Goal: Task Accomplishment & Management: Manage account settings

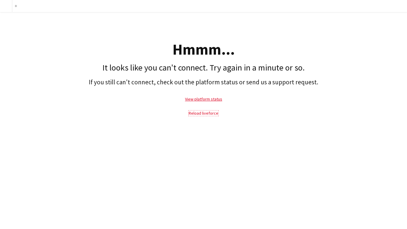
click at [199, 113] on link "Reload liveforce" at bounding box center [204, 112] width 30 height 5
click at [212, 114] on link "Reload liveforce" at bounding box center [204, 112] width 30 height 5
click at [199, 115] on link "Reload liveforce" at bounding box center [204, 112] width 30 height 5
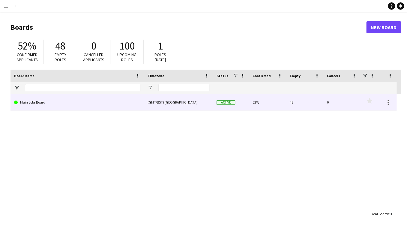
click at [66, 103] on link "Main Jobs Board" at bounding box center [77, 102] width 126 height 17
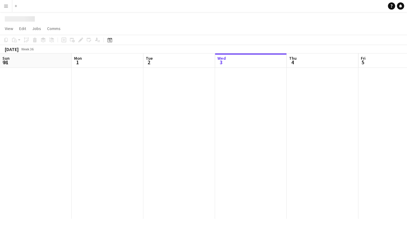
scroll to position [0, 143]
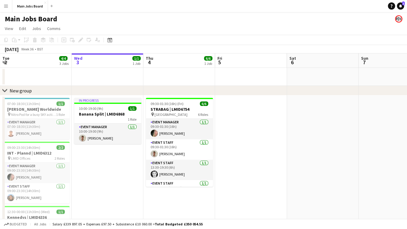
click at [96, 168] on app-date-cell "In progress 10:00-19:00 (9h) 1/1 Banana Split | LMID6868 1 Role Event Manager […" at bounding box center [108, 180] width 72 height 171
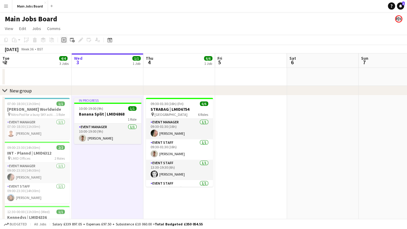
click at [64, 40] on icon "Add job" at bounding box center [63, 39] width 5 height 5
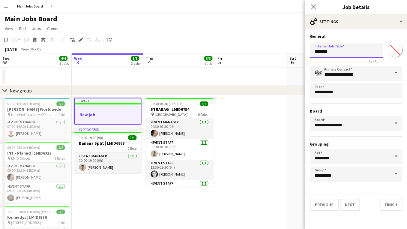
click at [342, 55] on input "*******" at bounding box center [346, 50] width 73 height 15
drag, startPoint x: 349, startPoint y: 53, endPoint x: 273, endPoint y: 53, distance: 75.9
click at [310, 53] on input "*******" at bounding box center [346, 50] width 73 height 15
type input "*"
type input "*******"
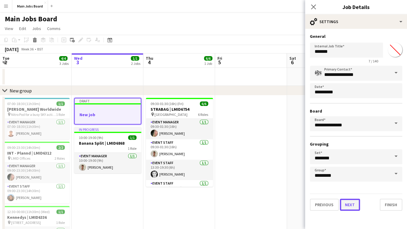
click at [355, 208] on button "Next" at bounding box center [350, 205] width 20 height 12
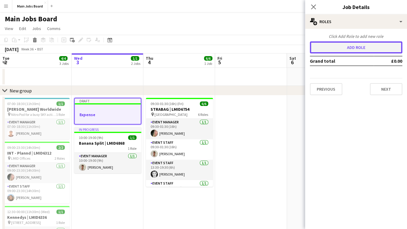
click at [354, 46] on button "Add role" at bounding box center [356, 47] width 92 height 12
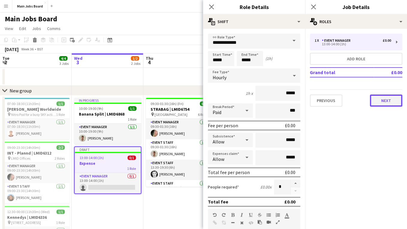
click at [380, 100] on button "Next" at bounding box center [386, 100] width 32 height 12
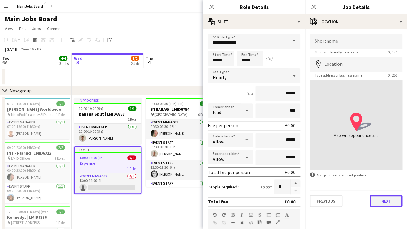
click at [377, 200] on button "Next" at bounding box center [386, 201] width 32 height 12
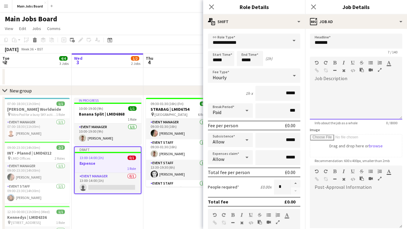
click at [346, 99] on div at bounding box center [356, 101] width 92 height 36
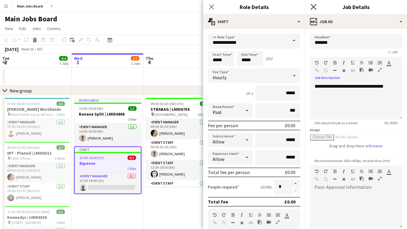
click at [313, 6] on icon at bounding box center [313, 7] width 6 height 6
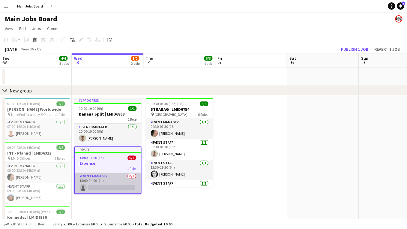
click at [106, 189] on app-card-role "Event Manager 0/1 13:00-14:00 (1h) single-neutral-actions" at bounding box center [108, 183] width 66 height 20
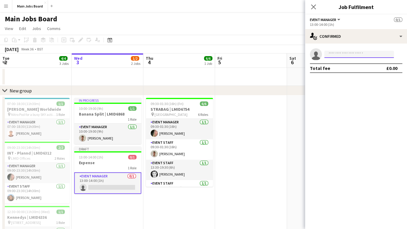
click at [345, 54] on input at bounding box center [359, 54] width 70 height 7
type input "*****"
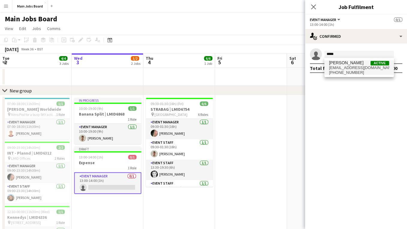
click at [354, 71] on span "[PHONE_NUMBER]" at bounding box center [359, 72] width 60 height 5
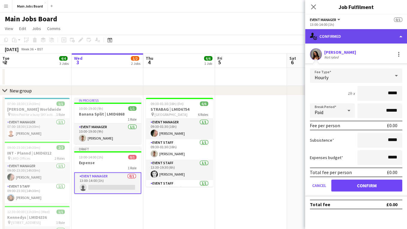
click at [328, 39] on div "single-neutral-actions-check-2 Confirmed" at bounding box center [356, 36] width 102 height 14
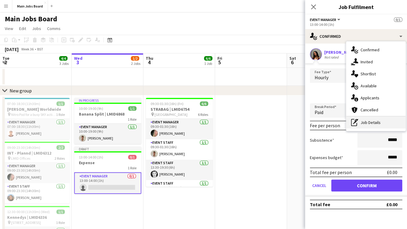
click at [366, 121] on div "pen-write Job Details" at bounding box center [375, 122] width 59 height 12
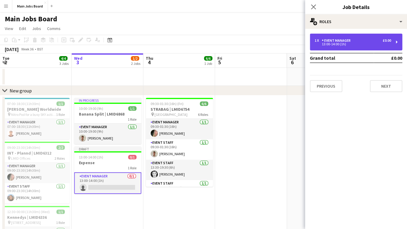
click at [341, 44] on div "13:00-14:00 (1h)" at bounding box center [353, 44] width 76 height 3
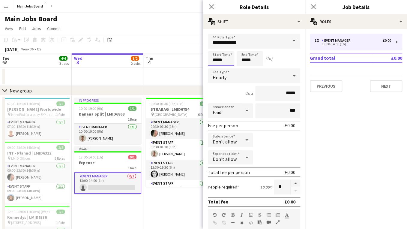
click at [223, 60] on input "*****" at bounding box center [221, 58] width 26 height 15
type input "*****"
click at [314, 8] on icon "Close pop-in" at bounding box center [313, 7] width 6 height 6
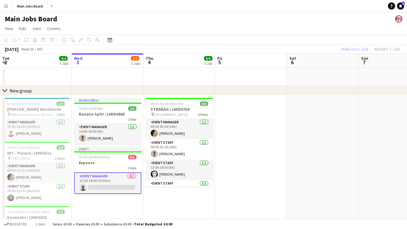
click at [116, 188] on app-card-role "Event Manager 0/1 12:30-14:00 (1h30m) single-neutral-actions" at bounding box center [107, 183] width 67 height 22
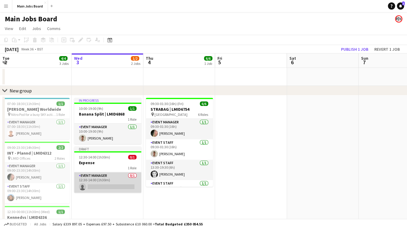
click at [114, 186] on app-card-role "Event Manager 0/1 12:30-14:00 (1h30m) single-neutral-actions" at bounding box center [107, 182] width 67 height 20
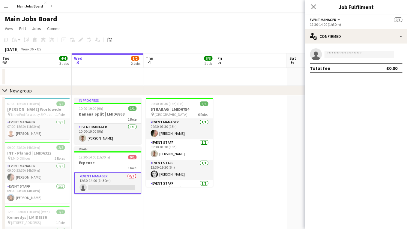
click at [345, 49] on app-invite-slot "single-neutral-actions" at bounding box center [356, 54] width 102 height 12
click at [344, 53] on input at bounding box center [359, 54] width 70 height 7
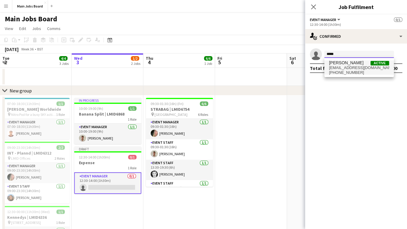
type input "*****"
click at [367, 64] on span "[PERSON_NAME] Active" at bounding box center [359, 62] width 60 height 5
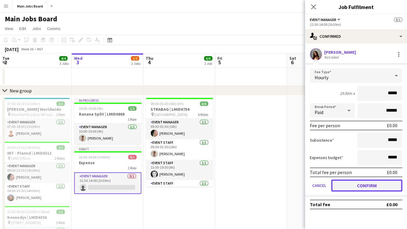
click at [343, 185] on button "Confirm" at bounding box center [366, 185] width 71 height 12
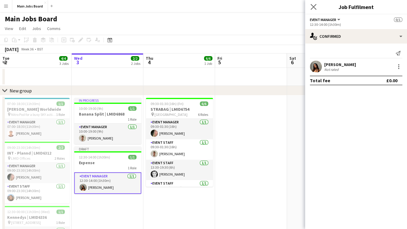
click at [312, 10] on app-icon "Close pop-in" at bounding box center [313, 7] width 9 height 9
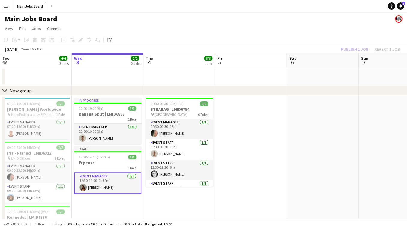
click at [345, 49] on div "Publish 1 job Revert 1 job" at bounding box center [370, 49] width 73 height 8
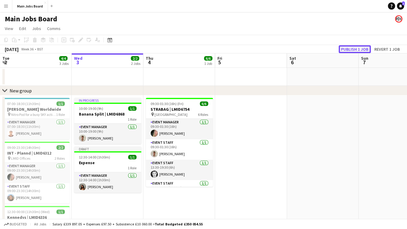
click at [348, 49] on button "Publish 1 job" at bounding box center [355, 49] width 32 height 8
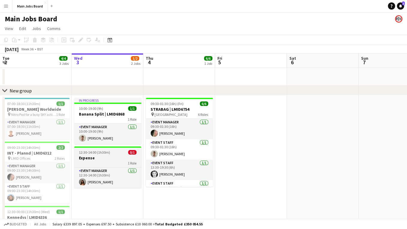
click at [102, 163] on div "1 Role" at bounding box center [107, 162] width 67 height 5
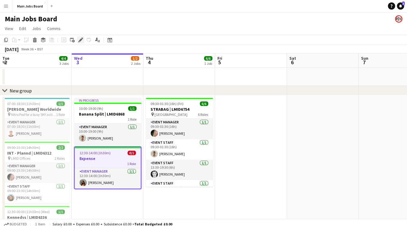
click at [80, 40] on icon at bounding box center [80, 39] width 3 height 3
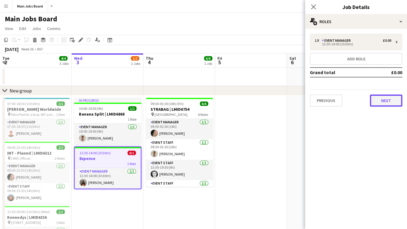
click at [388, 101] on button "Next" at bounding box center [386, 100] width 32 height 12
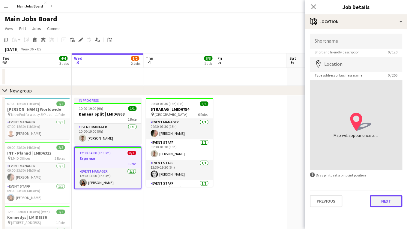
click at [382, 200] on button "Next" at bounding box center [386, 201] width 32 height 12
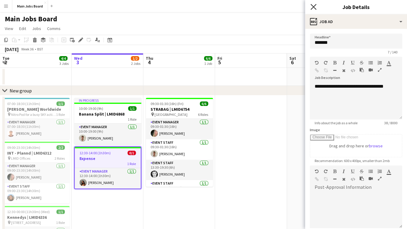
click at [312, 6] on icon at bounding box center [313, 7] width 6 height 6
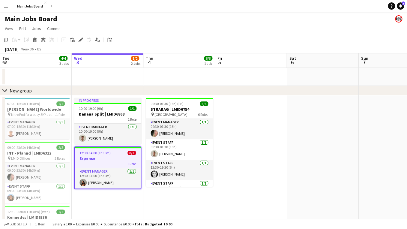
click at [76, 156] on h3 "Expense" at bounding box center [108, 158] width 66 height 5
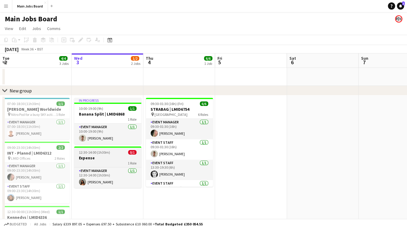
click at [83, 155] on app-job-card "12:30-14:00 (1h30m) 0/1 Expense 1 Role Event Manager [DATE] 12:30-14:00 (1h30m)…" at bounding box center [107, 166] width 67 height 41
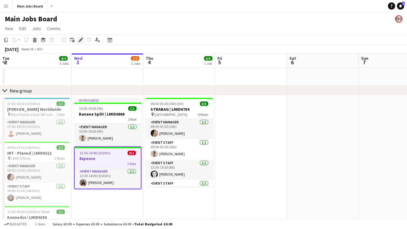
click at [80, 40] on icon at bounding box center [80, 39] width 3 height 3
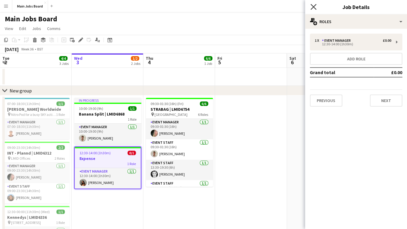
click at [314, 7] on icon at bounding box center [313, 7] width 6 height 6
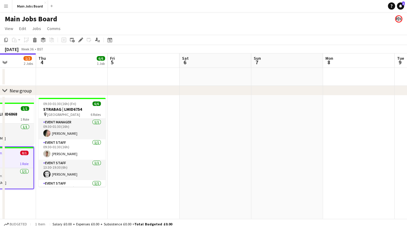
drag, startPoint x: 283, startPoint y: 140, endPoint x: 158, endPoint y: 140, distance: 125.0
click at [168, 140] on app-calendar-viewport "Sun 31 2/2 1 Job Mon 1 4/4 2 Jobs Tue 2 4/4 3 Jobs Wed 3 1/2 2 Jobs Thu 4 6/6 1…" at bounding box center [203, 159] width 407 height 213
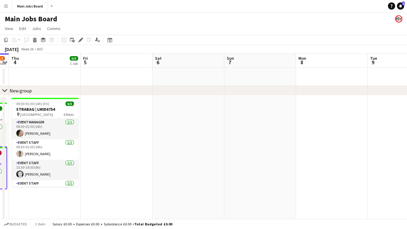
drag, startPoint x: 287, startPoint y: 139, endPoint x: 129, endPoint y: 139, distance: 158.0
click at [148, 139] on app-calendar-viewport "Sun 31 2/2 1 Job Mon 1 4/4 2 Jobs Tue 2 4/4 3 Jobs Wed 3 1/2 2 Jobs Thu 4 6/6 1…" at bounding box center [203, 159] width 407 height 213
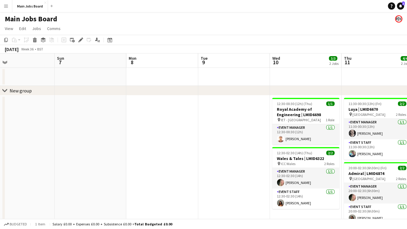
drag, startPoint x: 156, startPoint y: 146, endPoint x: 103, endPoint y: 146, distance: 53.1
click at [109, 146] on app-calendar-viewport "Wed 3 1/2 2 Jobs Thu 4 6/6 1 Job Fri 5 Sat 6 Sun 7 Mon 8 Tue 9 Wed 10 3/3 2 Job…" at bounding box center [203, 159] width 407 height 213
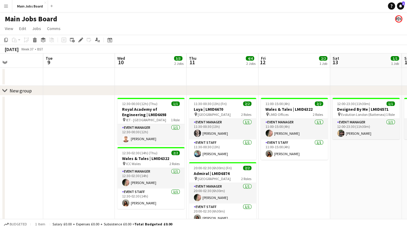
drag, startPoint x: 394, startPoint y: 154, endPoint x: 255, endPoint y: 154, distance: 139.4
click at [257, 154] on app-calendar-viewport "Sat 6 Sun 7 Mon 8 Tue 9 Wed 10 3/3 2 Jobs Thu 11 4/4 2 Jobs Fri 12 2/2 1 Job Sa…" at bounding box center [203, 159] width 407 height 213
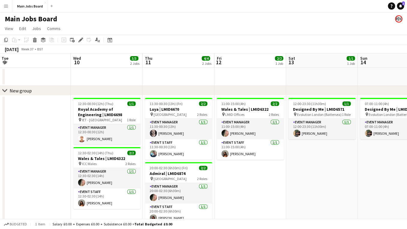
drag, startPoint x: 334, startPoint y: 171, endPoint x: 172, endPoint y: 171, distance: 161.9
click at [180, 171] on app-calendar-viewport "Sat 6 Sun 7 Mon 8 Tue 9 Wed 10 3/3 2 Jobs Thu 11 4/4 2 Jobs Fri 12 2/2 1 Job Sa…" at bounding box center [203, 159] width 407 height 213
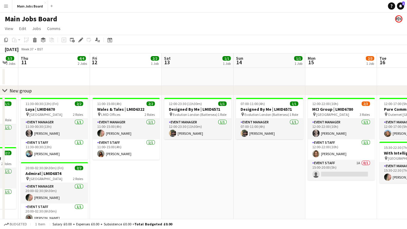
drag, startPoint x: 271, startPoint y: 178, endPoint x: 223, endPoint y: 178, distance: 47.7
click at [227, 178] on app-calendar-viewport "Mon 8 Tue 9 Wed 10 3/3 2 Jobs Thu 11 4/4 2 Jobs Fri 12 2/2 1 Job Sat 13 1/1 1 J…" at bounding box center [203, 160] width 407 height 214
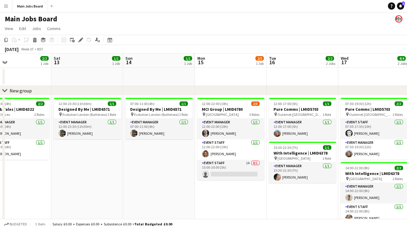
drag, startPoint x: 269, startPoint y: 204, endPoint x: 137, endPoint y: 205, distance: 131.9
click at [140, 204] on app-calendar-viewport "Tue 9 Wed 10 3/3 2 Jobs Thu 11 4/4 2 Jobs Fri 12 2/2 1 Job Sat 13 1/1 1 Job Sun…" at bounding box center [203, 160] width 407 height 214
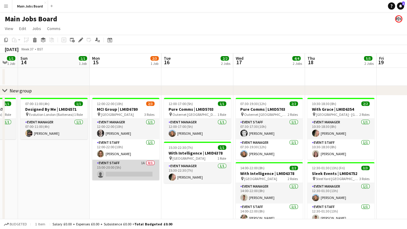
click at [143, 164] on app-card-role "Event Staff 1A 0/1 15:00-20:00 (5h) single-neutral-actions" at bounding box center [125, 170] width 67 height 20
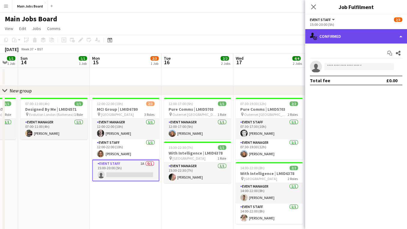
click at [345, 31] on div "single-neutral-actions-check-2 Confirmed" at bounding box center [356, 36] width 102 height 14
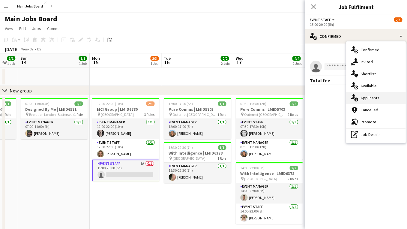
click at [362, 100] on span "Applicants" at bounding box center [369, 97] width 19 height 5
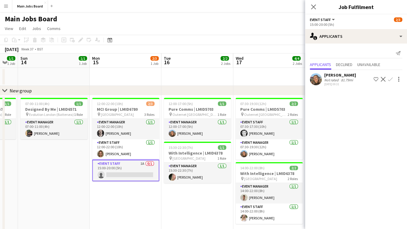
click at [187, 193] on app-date-cell "12:00-17:00 (5h) 1/1 Pure Comms | LMID5703 pin Outernet London 1 Role Event Man…" at bounding box center [197, 181] width 72 height 172
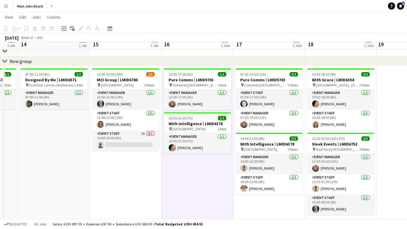
scroll to position [22, 0]
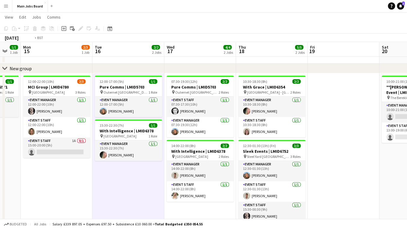
drag, startPoint x: 206, startPoint y: 192, endPoint x: 101, endPoint y: 192, distance: 105.0
click at [102, 192] on app-calendar-viewport "Thu 11 4/4 2 Jobs Fri 12 2/2 1 Job Sat 13 1/1 1 Job Sun 14 1/1 1 Job Mon 15 2/3…" at bounding box center [203, 124] width 407 height 244
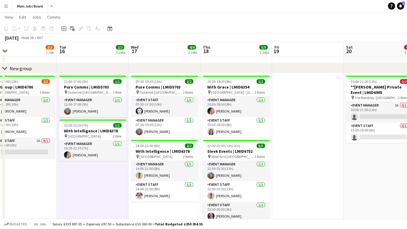
scroll to position [0, 162]
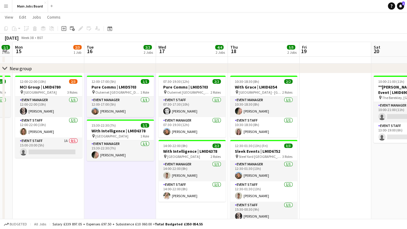
drag, startPoint x: 299, startPoint y: 169, endPoint x: 67, endPoint y: 169, distance: 232.1
click at [81, 169] on app-calendar-viewport "Fri 12 2/2 1 Job Sat 13 1/1 1 Job Sun 14 1/1 1 Job Mon 15 2/3 1 Job Tue 16 2/2 …" at bounding box center [203, 159] width 407 height 315
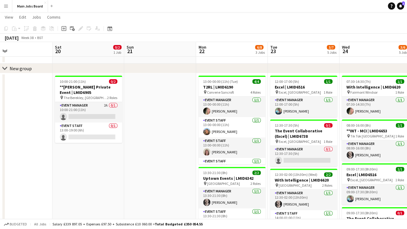
scroll to position [0, 217]
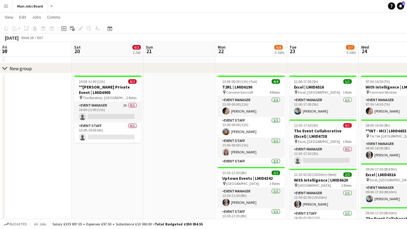
drag, startPoint x: 205, startPoint y: 169, endPoint x: 77, endPoint y: 169, distance: 128.3
click at [79, 169] on app-calendar-viewport "Tue 16 2/2 2 Jobs Wed 17 4/4 2 Jobs Thu 18 5/5 2 Jobs Fri 19 Sat 20 0/2 1 Job S…" at bounding box center [203, 183] width 407 height 362
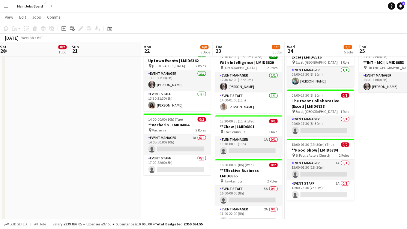
scroll to position [141, 0]
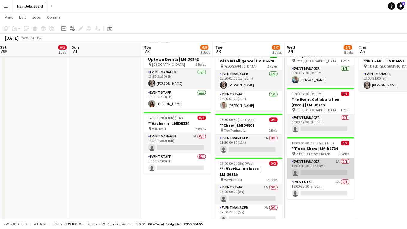
click at [337, 161] on app-card-role "Event Manager 1A 0/1 13:00-01:30 (12h30m) single-neutral-actions" at bounding box center [320, 168] width 67 height 20
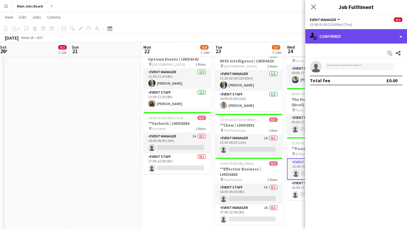
click at [360, 40] on div "single-neutral-actions-check-2 Confirmed" at bounding box center [356, 36] width 102 height 14
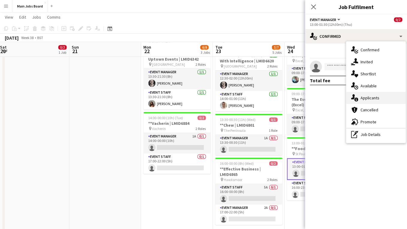
click at [368, 96] on span "Applicants" at bounding box center [369, 97] width 19 height 5
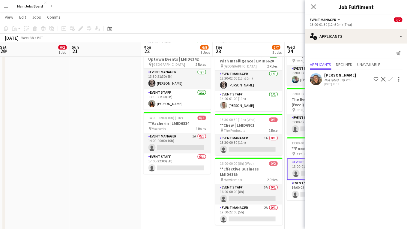
click at [189, 184] on app-date-cell "13:00-00:00 (11h) (Tue) 4/4 T2RL | LMID6190 pin [PERSON_NAME] 4 Roles Event Man…" at bounding box center [177, 99] width 72 height 290
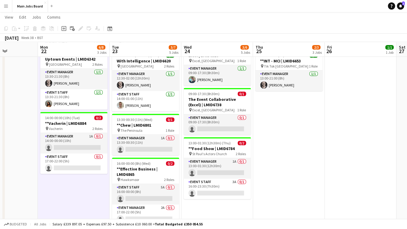
scroll to position [0, 198]
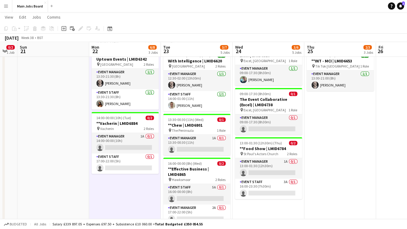
drag, startPoint x: 190, startPoint y: 190, endPoint x: 138, endPoint y: 190, distance: 52.2
click at [138, 190] on app-calendar-viewport "Thu 18 5/5 2 Jobs Fri 19 Sat 20 0/2 1 Job Sun 21 Mon 22 6/8 3 Jobs Tue 23 3/7 5…" at bounding box center [203, 64] width 407 height 362
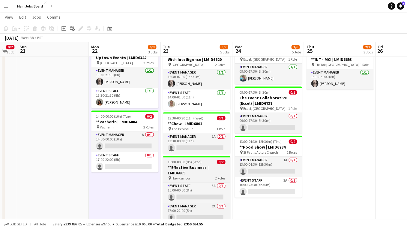
scroll to position [142, 0]
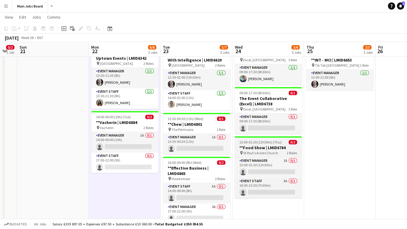
click at [252, 155] on app-job-card "13:00-01:30 (12h30m) (Thu) 0/2 **Food Show | LMID6784 pin St [PERSON_NAME]'s Ac…" at bounding box center [267, 167] width 67 height 62
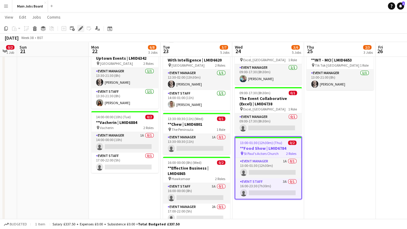
click at [80, 27] on icon "Edit" at bounding box center [80, 28] width 5 height 5
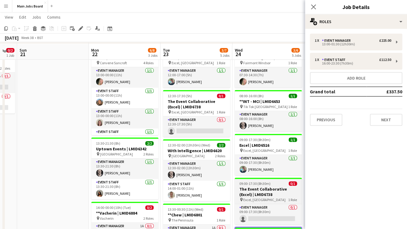
scroll to position [55, 0]
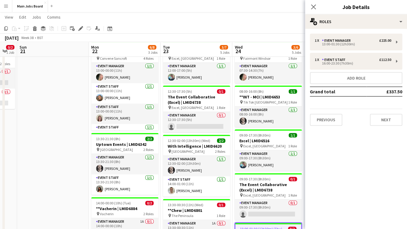
click at [62, 95] on app-date-cell at bounding box center [53, 184] width 72 height 290
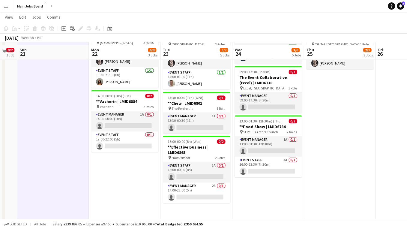
scroll to position [166, 0]
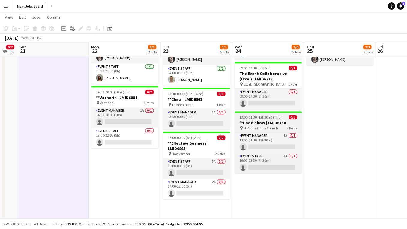
click at [263, 121] on h3 "**Food Show | LMID6784" at bounding box center [267, 122] width 67 height 5
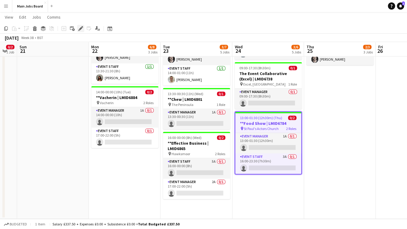
click at [80, 30] on icon "Edit" at bounding box center [80, 28] width 5 height 5
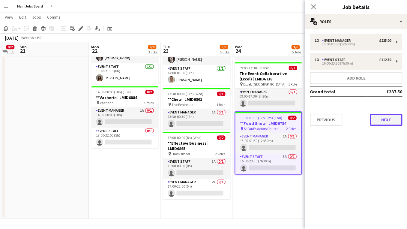
click at [390, 120] on button "Next" at bounding box center [386, 120] width 32 height 12
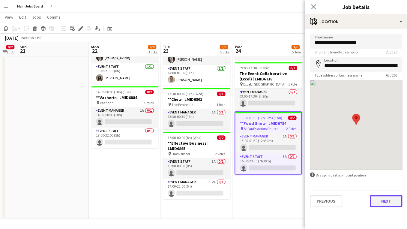
click at [382, 204] on button "Next" at bounding box center [386, 201] width 32 height 12
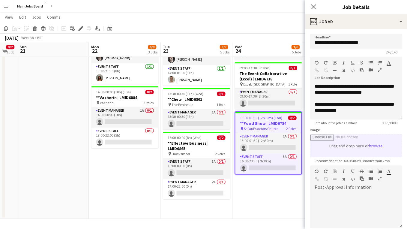
scroll to position [3, 0]
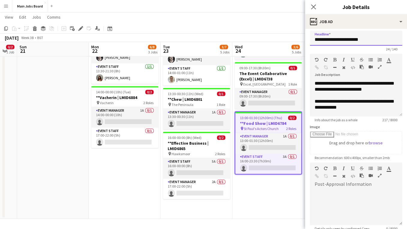
drag, startPoint x: 342, startPoint y: 40, endPoint x: 328, endPoint y: 40, distance: 13.8
click at [328, 40] on input "**********" at bounding box center [356, 38] width 92 height 15
type input "**********"
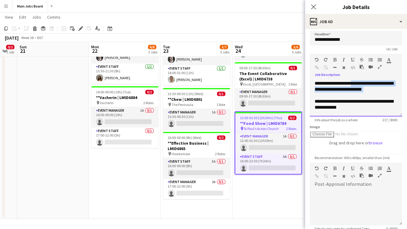
drag, startPoint x: 383, startPoint y: 93, endPoint x: 354, endPoint y: 85, distance: 29.8
click at [354, 85] on div "**********" at bounding box center [356, 98] width 92 height 36
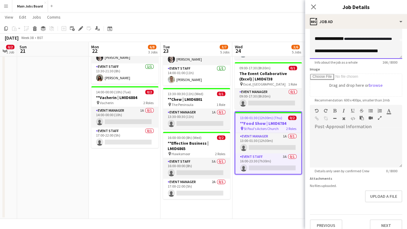
scroll to position [68, 0]
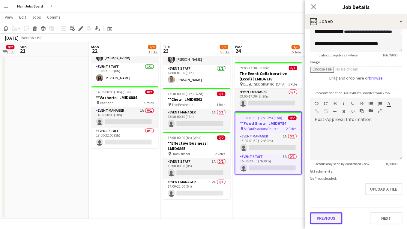
click at [324, 212] on button "Previous" at bounding box center [326, 218] width 32 height 12
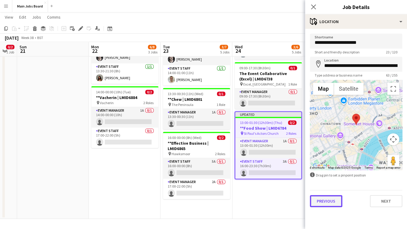
click at [328, 200] on button "Previous" at bounding box center [326, 201] width 32 height 12
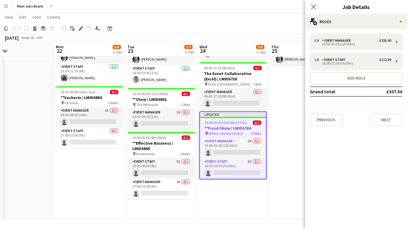
scroll to position [0, 248]
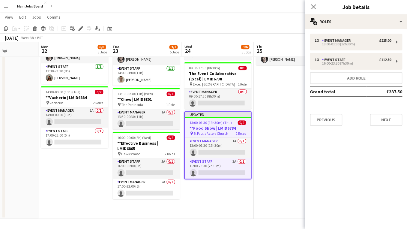
drag, startPoint x: 276, startPoint y: 196, endPoint x: 225, endPoint y: 196, distance: 50.4
click at [225, 196] on app-calendar-viewport "Thu 18 5/5 2 Jobs Fri 19 Sat 20 0/2 1 Job Sun 21 Mon 22 6/8 3 Jobs Tue 23 3/7 5…" at bounding box center [203, 38] width 407 height 362
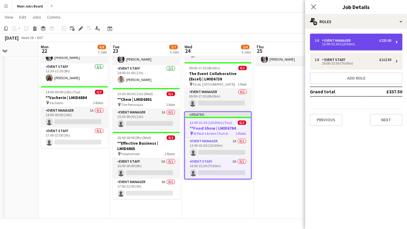
click at [348, 41] on div "Event Manager" at bounding box center [337, 40] width 31 height 4
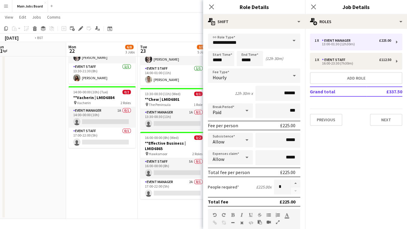
scroll to position [0, 245]
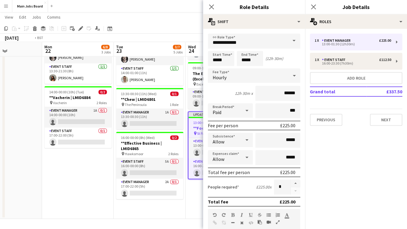
drag, startPoint x: 181, startPoint y: 199, endPoint x: 113, endPoint y: 199, distance: 68.1
click at [113, 199] on app-calendar-viewport "Thu 18 5/5 2 Jobs Fri 19 Sat 20 0/2 1 Job Sun 21 Mon 22 6/8 3 Jobs Tue 23 3/7 5…" at bounding box center [203, 38] width 407 height 362
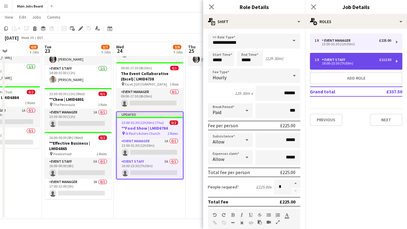
click at [360, 63] on div "16:00-23:30 (7h30m)" at bounding box center [353, 63] width 76 height 3
type input "**********"
type input "*****"
type input "******"
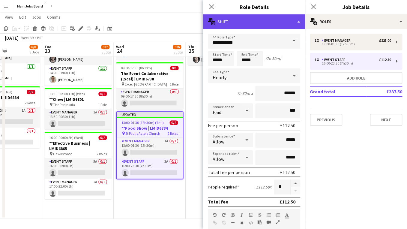
click at [256, 22] on div "multiple-actions-text Shift" at bounding box center [254, 21] width 102 height 14
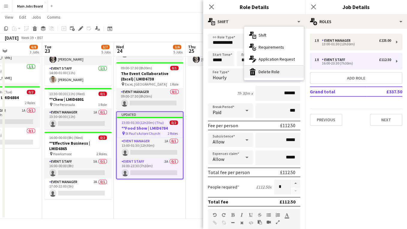
click at [272, 73] on div "bin-2 Delete Role" at bounding box center [273, 72] width 59 height 12
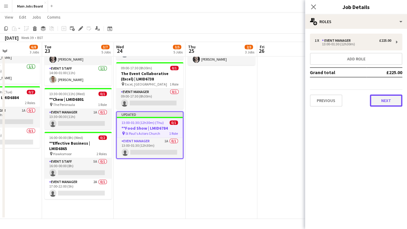
click at [393, 102] on button "Next" at bounding box center [386, 100] width 32 height 12
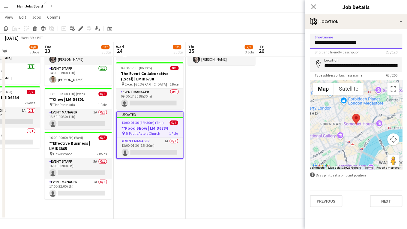
drag, startPoint x: 373, startPoint y: 41, endPoint x: 300, endPoint y: 41, distance: 73.2
click at [310, 41] on input "**********" at bounding box center [356, 41] width 92 height 15
type input "**********"
click at [354, 70] on input "**********" at bounding box center [356, 64] width 92 height 15
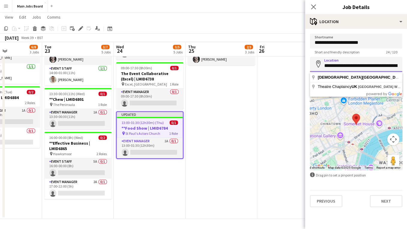
click at [354, 68] on input "**********" at bounding box center [356, 64] width 92 height 15
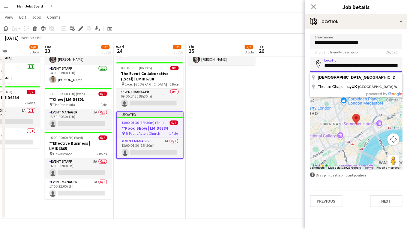
click at [354, 68] on input "**********" at bounding box center [356, 64] width 92 height 15
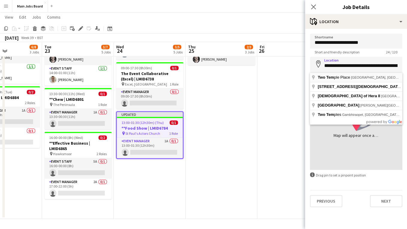
type input "**********"
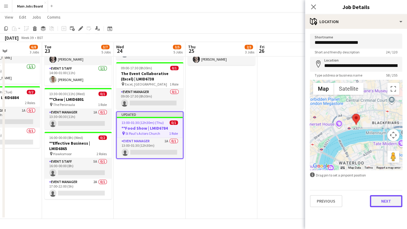
click at [382, 205] on button "Next" at bounding box center [386, 201] width 32 height 12
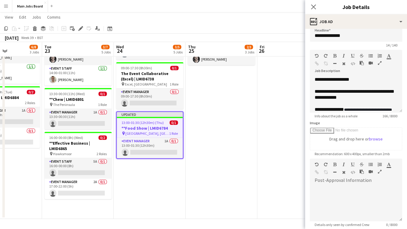
scroll to position [0, 0]
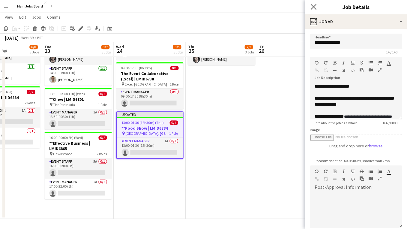
click at [310, 5] on app-icon "Close pop-in" at bounding box center [313, 7] width 9 height 9
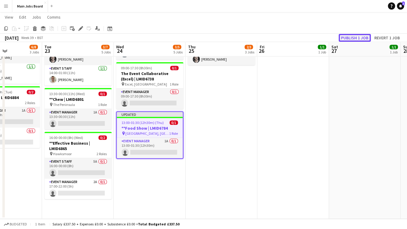
click at [345, 37] on button "Publish 1 job" at bounding box center [355, 38] width 32 height 8
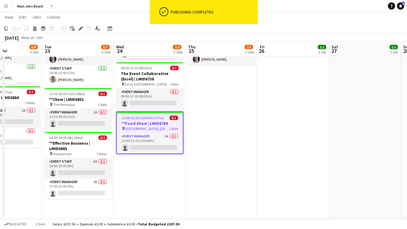
click at [155, 123] on h3 "**Food Show | LMID6784" at bounding box center [150, 123] width 66 height 5
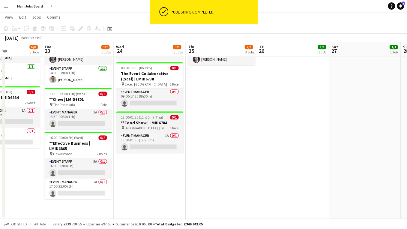
click at [133, 123] on h3 "**Food Show | LMID6784" at bounding box center [149, 122] width 67 height 5
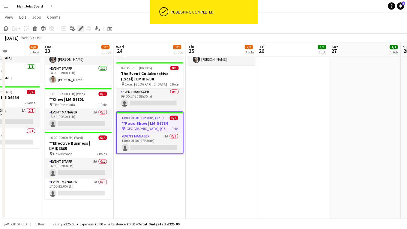
click at [79, 25] on div "Edit" at bounding box center [80, 28] width 7 height 7
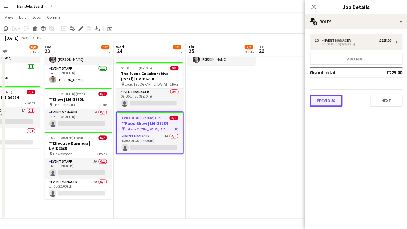
click at [324, 103] on button "Previous" at bounding box center [326, 100] width 32 height 12
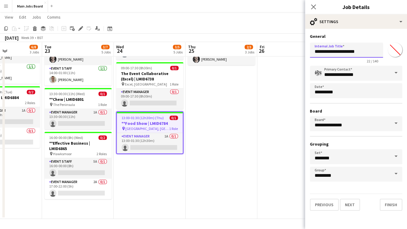
click at [319, 50] on input "**********" at bounding box center [346, 50] width 73 height 15
type input "**********"
click at [316, 5] on icon "Close pop-in" at bounding box center [313, 7] width 6 height 6
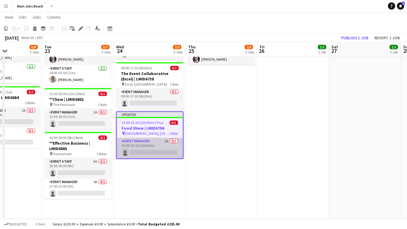
click at [166, 142] on app-card-role "Event Manager 1A 0/1 13:00-01:30 (12h30m) single-neutral-actions" at bounding box center [150, 148] width 66 height 20
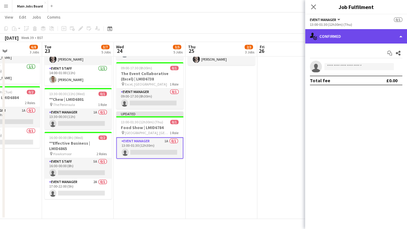
click at [320, 39] on div "single-neutral-actions-check-2 Confirmed" at bounding box center [356, 36] width 102 height 14
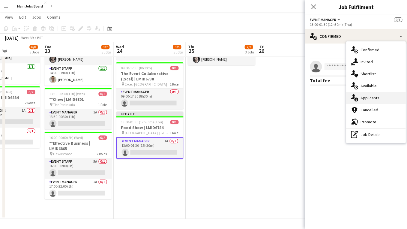
click at [366, 98] on span "Applicants" at bounding box center [369, 97] width 19 height 5
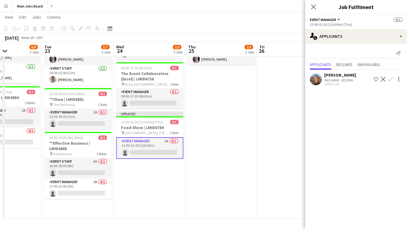
click at [390, 79] on app-icon "Confirm" at bounding box center [390, 79] width 5 height 5
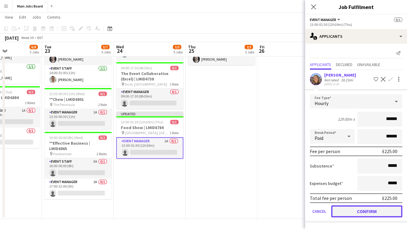
click at [365, 211] on button "Confirm" at bounding box center [366, 211] width 71 height 12
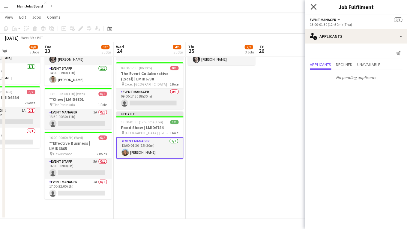
click at [315, 8] on icon "Close pop-in" at bounding box center [313, 7] width 6 height 6
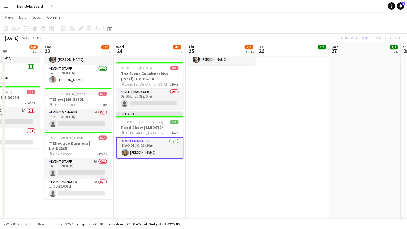
click at [348, 35] on div "Publish 1 job Revert 1 job" at bounding box center [370, 38] width 73 height 8
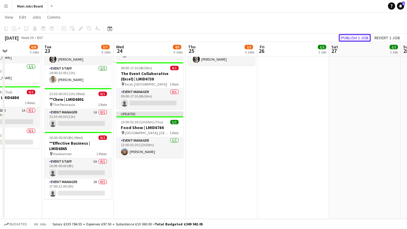
click at [348, 35] on button "Publish 1 job" at bounding box center [355, 38] width 32 height 8
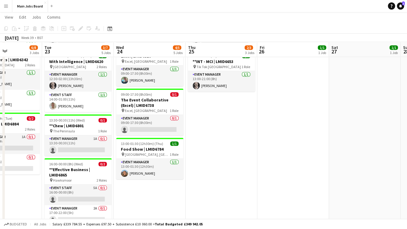
scroll to position [128, 0]
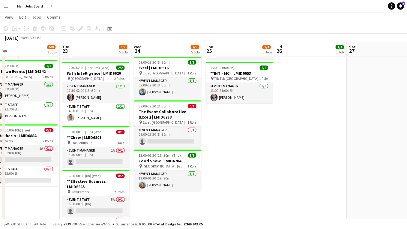
drag, startPoint x: 303, startPoint y: 169, endPoint x: 155, endPoint y: 169, distance: 147.8
click at [161, 169] on app-calendar-viewport "Fri 19 Sat 20 0/2 1 Job Sun 21 Mon 22 6/8 3 Jobs Tue 23 3/7 5 Jobs Wed 24 4/5 5…" at bounding box center [203, 76] width 407 height 362
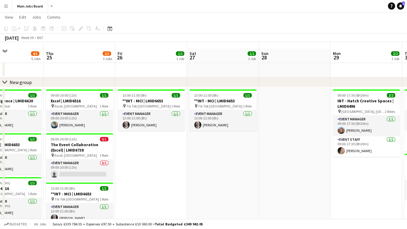
scroll to position [8, 0]
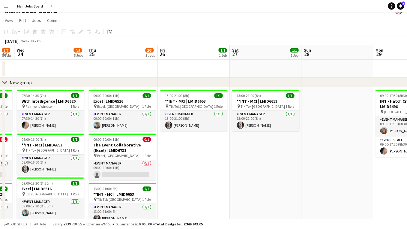
drag, startPoint x: 283, startPoint y: 159, endPoint x: 72, endPoint y: 159, distance: 211.4
click at [72, 159] on app-calendar-viewport "Sun 21 Mon 22 6/8 3 Jobs Tue 23 3/7 5 Jobs Wed 24 4/5 5 Jobs Thu 25 2/3 3 Jobs …" at bounding box center [203, 211] width 407 height 332
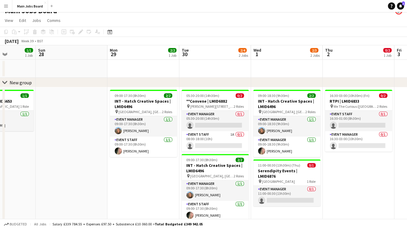
scroll to position [0, 196]
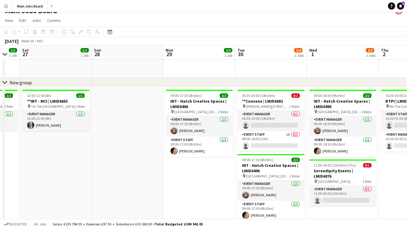
drag, startPoint x: 166, startPoint y: 175, endPoint x: 139, endPoint y: 175, distance: 27.9
click at [139, 175] on app-calendar-viewport "Wed 24 4/5 5 Jobs Thu 25 2/3 3 Jobs Fri 26 1/1 1 Job Sat 27 1/1 1 Job Sun 28 Mo…" at bounding box center [203, 211] width 407 height 332
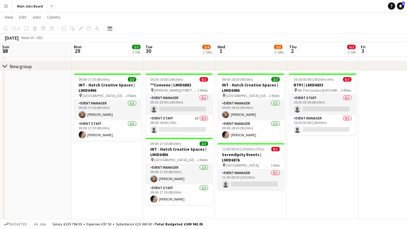
scroll to position [0, 250]
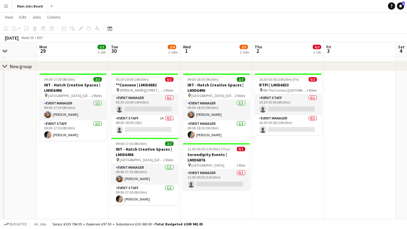
drag, startPoint x: 343, startPoint y: 178, endPoint x: 289, endPoint y: 177, distance: 54.0
click at [288, 177] on app-calendar-viewport "Thu 25 2/3 3 Jobs Fri 26 1/1 1 Job Sat 27 1/1 1 Job Sun 28 Mon 29 2/2 1 Job Tue…" at bounding box center [203, 181] width 407 height 362
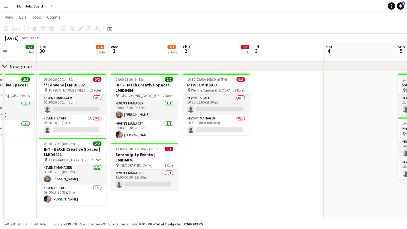
drag, startPoint x: 289, startPoint y: 177, endPoint x: 169, endPoint y: 177, distance: 119.6
click at [172, 177] on app-calendar-viewport "Sat 27 1/1 1 Job Sun 28 Mon 29 2/2 1 Job Tue 30 2/4 2 Jobs Wed 1 2/3 2 Jobs Thu…" at bounding box center [203, 181] width 407 height 362
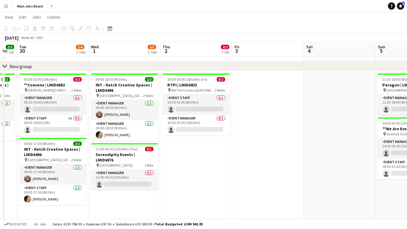
drag, startPoint x: 290, startPoint y: 170, endPoint x: 96, endPoint y: 170, distance: 193.7
click at [97, 170] on app-calendar-viewport "Sat 27 1/1 1 Job Sun 28 Mon 29 2/2 1 Job Tue 30 2/4 2 Jobs Wed 1 2/3 2 Jobs Thu…" at bounding box center [203, 181] width 407 height 362
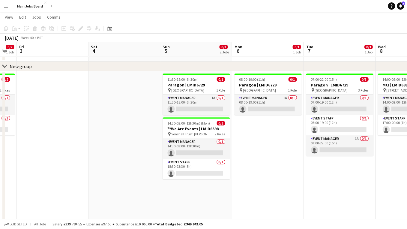
scroll to position [0, 201]
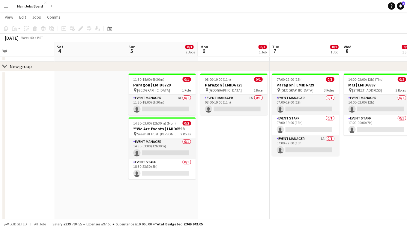
drag, startPoint x: 261, startPoint y: 175, endPoint x: 157, endPoint y: 175, distance: 104.7
click at [157, 175] on app-calendar-viewport "Tue 30 2/4 2 Jobs Wed 1 2/3 2 Jobs Thu 2 0/2 1 Job Fri 3 Sat 4 Sun 5 0/3 2 Jobs…" at bounding box center [203, 181] width 407 height 362
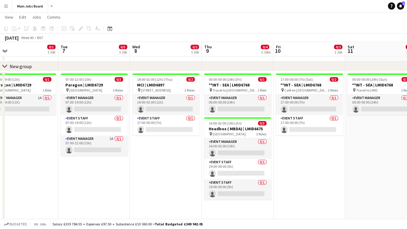
scroll to position [0, 211]
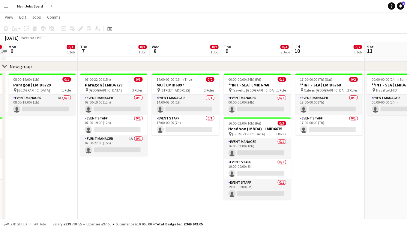
drag, startPoint x: 264, startPoint y: 178, endPoint x: 143, endPoint y: 178, distance: 121.4
click at [144, 178] on app-calendar-viewport "Fri 3 Sat 4 Sun 5 0/3 2 Jobs Mon 6 0/1 1 Job Tue 7 0/3 1 Job Wed 8 0/2 1 Job Th…" at bounding box center [203, 181] width 407 height 362
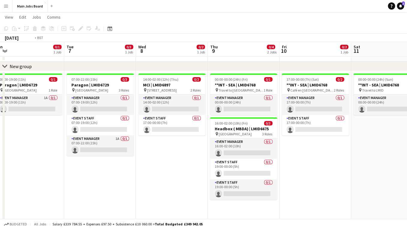
drag, startPoint x: 309, startPoint y: 182, endPoint x: 147, endPoint y: 182, distance: 162.8
click at [147, 182] on app-calendar-viewport "Fri 3 Sat 4 Sun 5 0/3 2 Jobs Mon 6 0/1 1 Job Tue 7 0/3 1 Job Wed 8 0/2 1 Job Th…" at bounding box center [203, 181] width 407 height 362
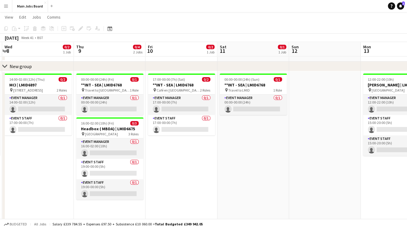
drag, startPoint x: 320, startPoint y: 176, endPoint x: 121, endPoint y: 176, distance: 199.1
click at [121, 176] on app-calendar-viewport "Sun 5 0/3 2 Jobs Mon 6 0/1 1 Job Tue 7 0/3 1 Job Wed 8 0/2 1 Job Thu 9 0/4 2 Jo…" at bounding box center [203, 181] width 407 height 362
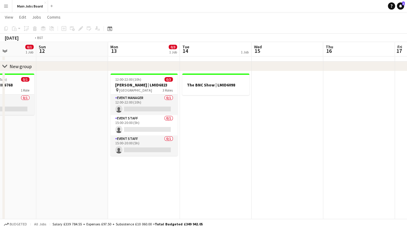
drag, startPoint x: 287, startPoint y: 160, endPoint x: 31, endPoint y: 167, distance: 255.9
click at [37, 167] on app-calendar-viewport "Wed 8 0/2 1 Job Thu 9 0/4 2 Jobs Fri 10 0/2 1 Job Sat 11 0/1 1 Job Sun 12 Mon 1…" at bounding box center [203, 181] width 407 height 362
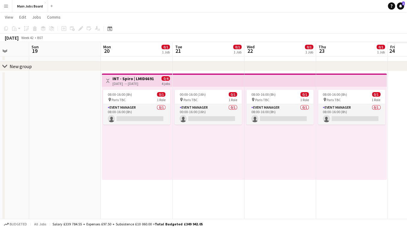
drag, startPoint x: 217, startPoint y: 144, endPoint x: 29, endPoint y: 144, distance: 187.1
click at [30, 144] on app-calendar-viewport "Wed 15 Thu 16 Fri 17 Sat 18 Sun 19 Mon 20 0/1 1 Job Tue 21 0/1 1 Job Wed 22 0/1…" at bounding box center [203, 181] width 407 height 362
drag, startPoint x: 282, startPoint y: 139, endPoint x: 1, endPoint y: 139, distance: 281.3
click at [4, 139] on div "chevron-right New group Wed 15 Thu 16 Fri 17 Sat 18 Sun 19 Mon 20 0/1 1 Job Tue…" at bounding box center [203, 181] width 407 height 362
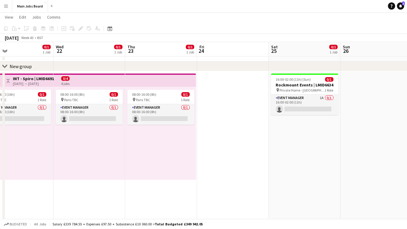
drag, startPoint x: 217, startPoint y: 134, endPoint x: 168, endPoint y: 134, distance: 48.6
click at [168, 134] on app-calendar-viewport "Sat 18 Sun 19 Mon 20 0/1 1 Job Tue 21 0/1 1 Job Wed 22 0/1 1 Job Thu 23 0/1 1 J…" at bounding box center [203, 181] width 407 height 362
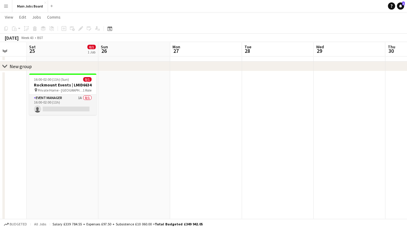
drag, startPoint x: 292, startPoint y: 143, endPoint x: 102, endPoint y: 143, distance: 190.1
click at [104, 143] on app-calendar-viewport "Wed 22 0/1 1 Job Thu 23 0/1 1 Job Fri 24 Sat 25 0/1 1 Job Sun 26 Mon 27 Tue 28 …" at bounding box center [203, 181] width 407 height 362
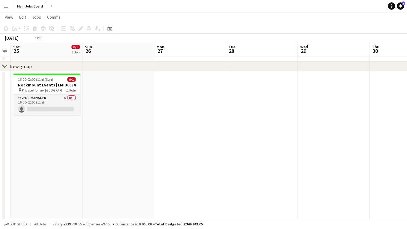
drag, startPoint x: 298, startPoint y: 148, endPoint x: 108, endPoint y: 149, distance: 189.5
click at [108, 149] on app-calendar-viewport "Wed 22 0/1 1 Job Thu 23 0/1 1 Job Fri 24 Sat 25 0/1 1 Job Sun 26 Mon 27 Tue 28 …" at bounding box center [203, 181] width 407 height 362
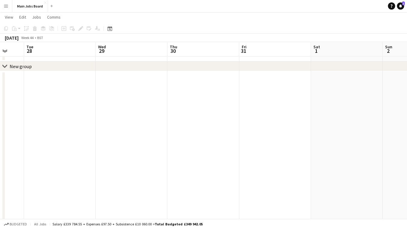
drag, startPoint x: 280, startPoint y: 150, endPoint x: 2, endPoint y: 157, distance: 277.8
click at [2, 157] on app-calendar-viewport "Sat 25 0/1 1 Job Sun 26 Mon 27 Tue 28 Wed 29 Thu 30 Fri 31 Sat 1 Sun 2 Mon 3 Tu…" at bounding box center [203, 181] width 407 height 362
drag, startPoint x: 289, startPoint y: 136, endPoint x: 22, endPoint y: 138, distance: 267.2
click at [23, 138] on app-calendar-viewport "Sun 2 Mon 3 Tue 4 Wed 5 Thu 6 Fri 7 Sat 8 Sun 9 Mon 10 Tue 11 Wed 12" at bounding box center [203, 181] width 407 height 362
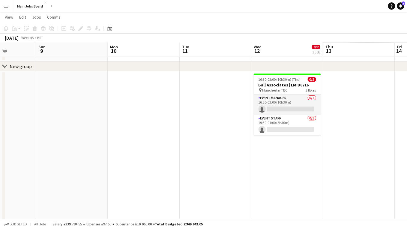
drag, startPoint x: 264, startPoint y: 138, endPoint x: -8, endPoint y: 139, distance: 272.3
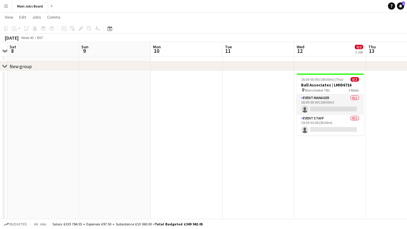
scroll to position [0, 238]
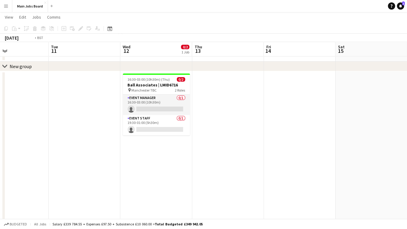
drag, startPoint x: 184, startPoint y: 137, endPoint x: -15, endPoint y: 137, distance: 198.5
click at [19, 10] on button "Main Jobs Board Close" at bounding box center [30, 6] width 36 height 12
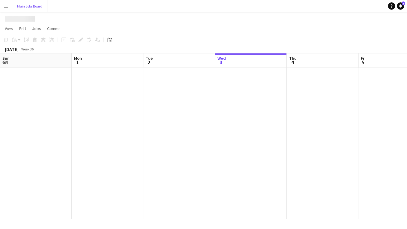
scroll to position [0, 143]
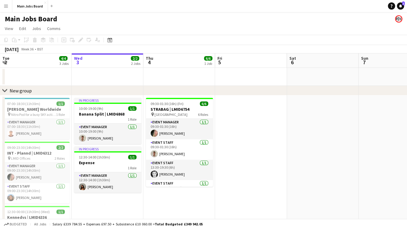
click at [8, 7] on app-icon "Menu" at bounding box center [6, 6] width 5 height 5
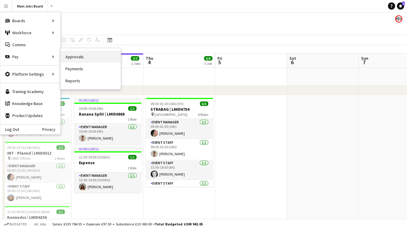
click at [68, 62] on link "Approvals" at bounding box center [91, 57] width 60 height 12
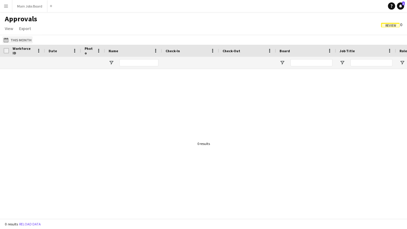
click at [15, 41] on button "This Month This Month" at bounding box center [17, 39] width 30 height 7
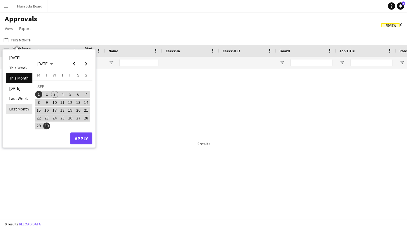
click at [17, 106] on li "Last Month" at bounding box center [19, 109] width 27 height 10
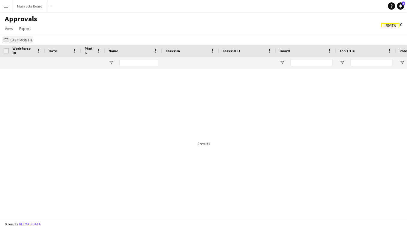
click at [20, 43] on button "This Month Last Month" at bounding box center [17, 39] width 31 height 7
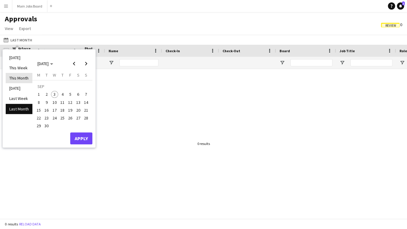
click at [22, 81] on li "This Month" at bounding box center [19, 78] width 27 height 10
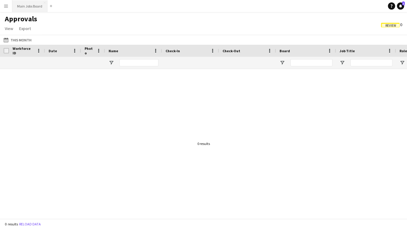
click at [25, 7] on button "Main Jobs Board Close" at bounding box center [29, 6] width 35 height 12
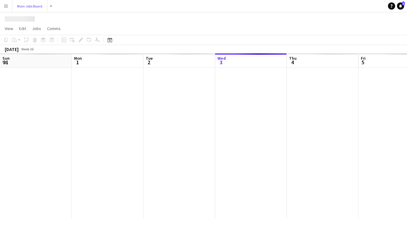
scroll to position [0, 143]
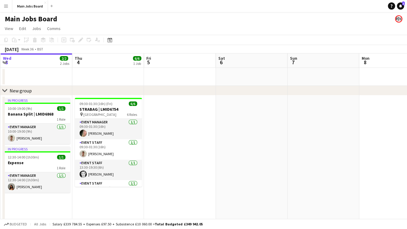
drag, startPoint x: 291, startPoint y: 173, endPoint x: 216, endPoint y: 172, distance: 75.3
click at [220, 173] on app-calendar-viewport "Sun 31 2/2 1 Job Mon 1 4/4 2 Jobs Tue 2 4/4 3 Jobs Wed 3 2/2 2 Jobs Thu 4 6/6 1…" at bounding box center [203, 159] width 407 height 213
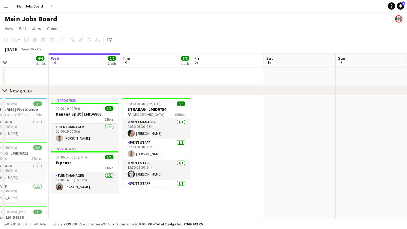
drag, startPoint x: 291, startPoint y: 148, endPoint x: 26, endPoint y: 148, distance: 264.8
click at [26, 148] on app-calendar-viewport "Sun 31 2/2 1 Job Mon 1 4/4 2 Jobs Tue 2 4/4 3 Jobs Wed 3 2/2 2 Jobs Thu 4 6/6 1…" at bounding box center [203, 159] width 407 height 213
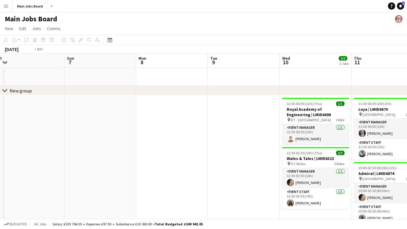
drag, startPoint x: 129, startPoint y: 137, endPoint x: 19, endPoint y: 132, distance: 110.2
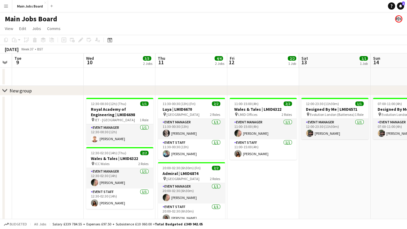
drag, startPoint x: 327, startPoint y: 143, endPoint x: 290, endPoint y: 143, distance: 36.6
click at [290, 143] on app-calendar-viewport "Sat 6 Sun 7 Mon 8 Tue 9 Wed 10 3/3 2 Jobs Thu 11 4/4 2 Jobs Fri 12 2/2 1 Job Sa…" at bounding box center [203, 159] width 407 height 213
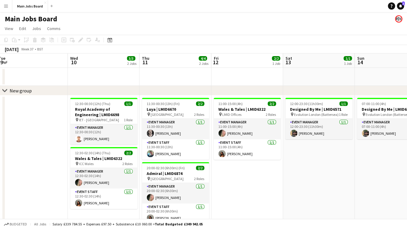
drag, startPoint x: 256, startPoint y: 175, endPoint x: 250, endPoint y: 175, distance: 5.7
click at [250, 175] on app-calendar-viewport "Sat 6 Sun 7 Mon 8 Tue 9 Wed 10 3/3 2 Jobs Thu 11 4/4 2 Jobs Fri 12 2/2 1 Job Sa…" at bounding box center [203, 159] width 407 height 213
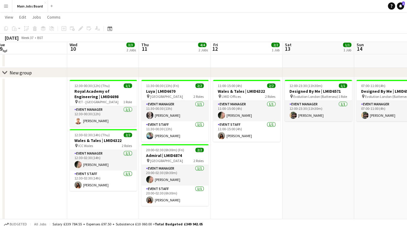
scroll to position [18, 0]
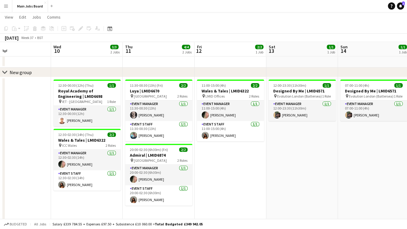
drag, startPoint x: 253, startPoint y: 188, endPoint x: 231, endPoint y: 188, distance: 22.8
click at [231, 188] on app-calendar-viewport "Sat 6 Sun 7 Mon 8 Tue 9 Wed 10 3/3 2 Jobs Thu 11 4/4 2 Jobs Fri 12 2/2 1 Job Sa…" at bounding box center [203, 127] width 407 height 242
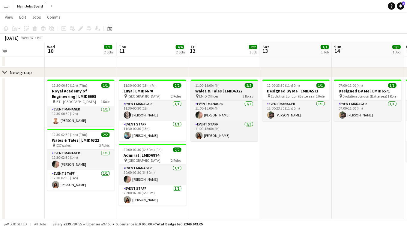
click at [218, 89] on h3 "Wales & Tales | LMID6322" at bounding box center [223, 90] width 67 height 5
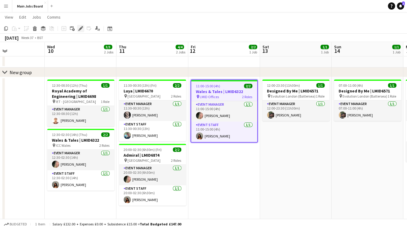
click at [81, 28] on icon at bounding box center [80, 28] width 3 height 3
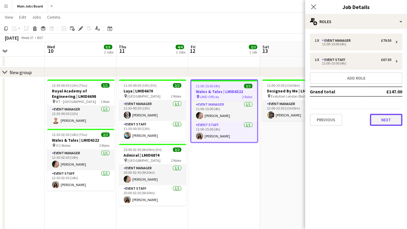
click at [386, 121] on button "Next" at bounding box center [386, 120] width 32 height 12
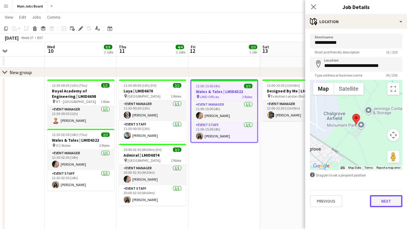
click at [386, 200] on button "Next" at bounding box center [386, 201] width 32 height 12
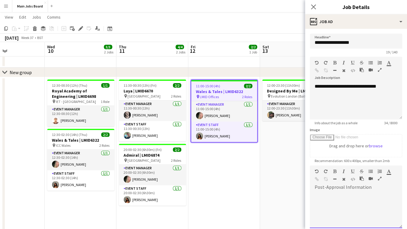
click at [339, 208] on div at bounding box center [356, 210] width 92 height 36
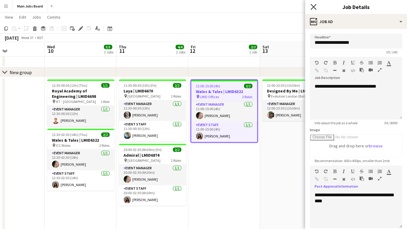
click at [314, 6] on icon "Close pop-in" at bounding box center [313, 7] width 6 height 6
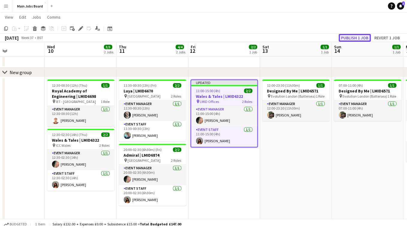
click at [348, 36] on button "Publish 1 job" at bounding box center [355, 38] width 32 height 8
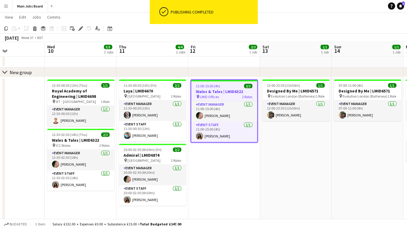
click at [8, 8] on app-icon "Menu" at bounding box center [6, 6] width 5 height 5
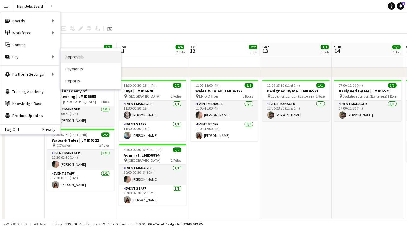
click at [69, 57] on link "Approvals" at bounding box center [91, 57] width 60 height 12
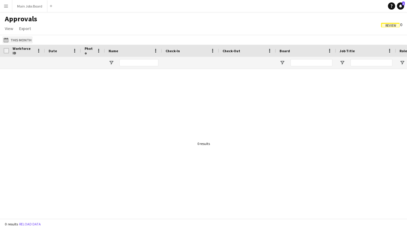
click at [19, 40] on button "This Month This Month" at bounding box center [17, 39] width 30 height 7
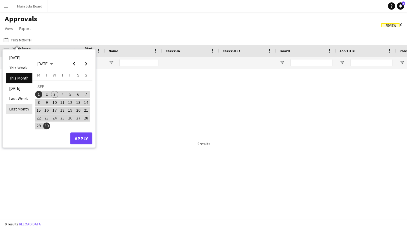
click at [17, 107] on li "Last Month" at bounding box center [19, 109] width 27 height 10
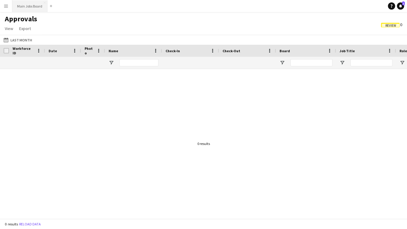
click at [34, 5] on button "Main Jobs Board Close" at bounding box center [29, 6] width 35 height 12
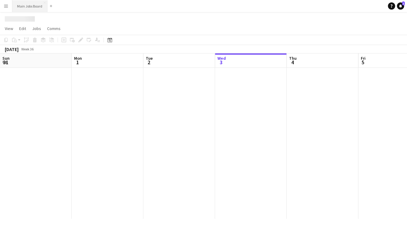
scroll to position [0, 143]
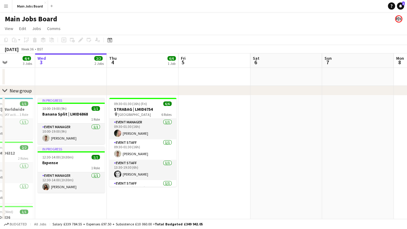
drag, startPoint x: 223, startPoint y: 128, endPoint x: 257, endPoint y: 129, distance: 34.2
click at [258, 129] on app-calendar-viewport "Sun 31 2/2 1 Job Mon 1 4/4 2 Jobs Tue 2 4/4 3 Jobs Wed 3 2/2 2 Jobs Thu 4 6/6 1…" at bounding box center [203, 159] width 407 height 213
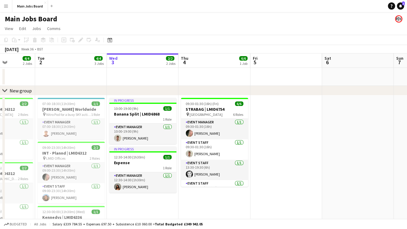
scroll to position [0, 180]
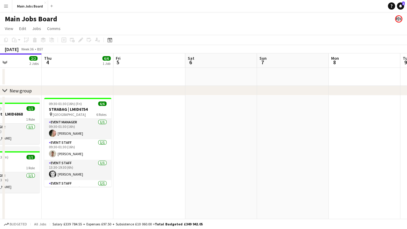
drag, startPoint x: 278, startPoint y: 130, endPoint x: 127, endPoint y: 128, distance: 151.1
click at [131, 128] on app-calendar-viewport "Sun 31 2/2 1 Job Mon 1 4/4 2 Jobs Tue 2 4/4 3 Jobs Wed 3 2/2 2 Jobs Thu 4 6/6 1…" at bounding box center [203, 159] width 407 height 213
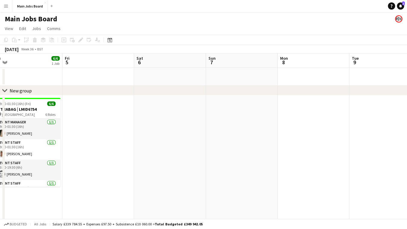
scroll to position [0, 169]
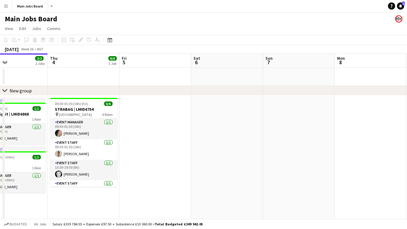
drag, startPoint x: 227, startPoint y: 137, endPoint x: 97, endPoint y: 137, distance: 129.5
click at [99, 137] on app-calendar-viewport "Mon 1 4/4 2 Jobs Tue 2 4/4 3 Jobs Wed 3 2/2 2 Jobs Thu 4 6/6 1 Job Fri 5 Sat 6 …" at bounding box center [203, 159] width 407 height 213
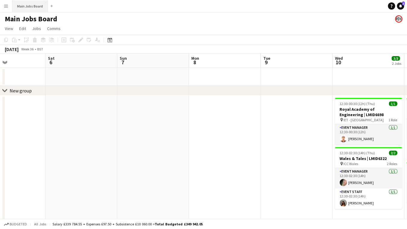
click at [23, 8] on button "Main Jobs Board Close" at bounding box center [30, 6] width 36 height 12
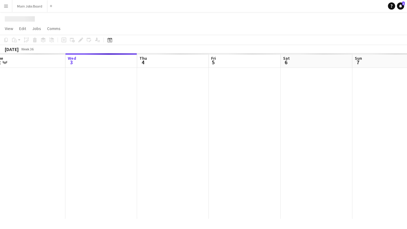
scroll to position [0, 153]
drag, startPoint x: 258, startPoint y: 121, endPoint x: 249, endPoint y: 123, distance: 10.0
click at [249, 123] on app-calendar-viewport "Sun 31 Mon 1 Tue 2 Wed 3 Thu 4 Fri 5 Sat 6 Sun 7 Mon 8 Tue 9 Wed 10" at bounding box center [203, 135] width 407 height 165
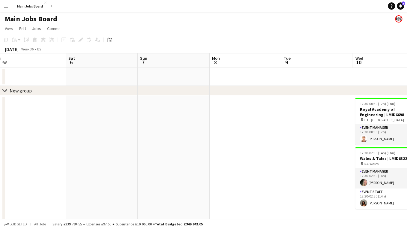
scroll to position [0, 221]
drag, startPoint x: 286, startPoint y: 136, endPoint x: 75, endPoint y: 142, distance: 211.2
click at [75, 142] on app-calendar-viewport "Tue 2 4/4 3 Jobs Wed 3 2/2 2 Jobs Thu 4 6/6 1 Job Fri 5 Sat 6 Sun 7 Mon 8 Tue 9…" at bounding box center [203, 159] width 407 height 213
